Goal: Transaction & Acquisition: Book appointment/travel/reservation

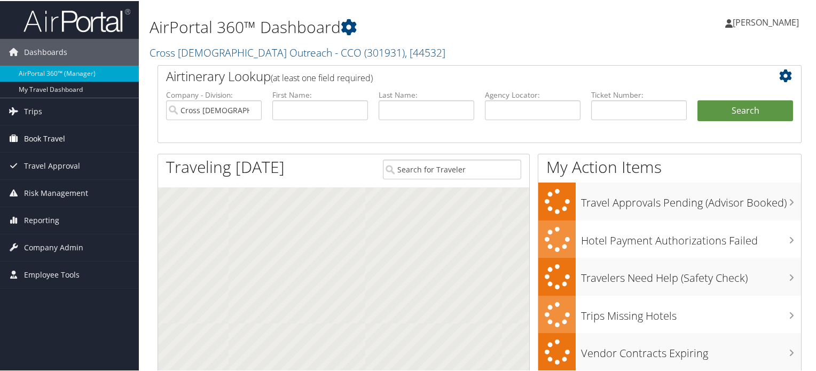
click at [44, 136] on span "Book Travel" at bounding box center [44, 137] width 41 height 27
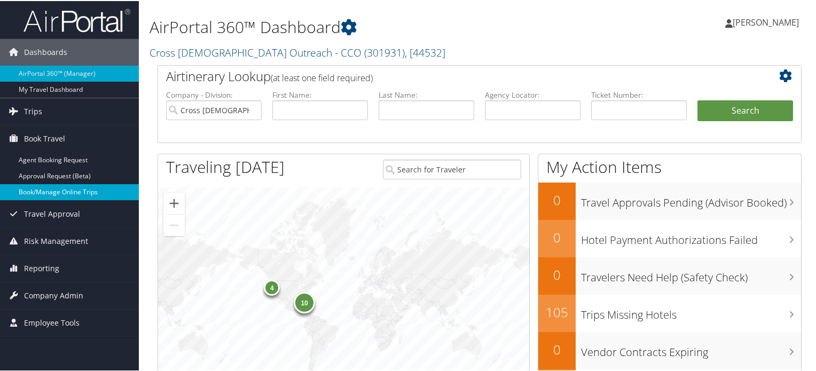
click at [58, 191] on link "Book/Manage Online Trips" at bounding box center [69, 191] width 139 height 16
